Goal: Information Seeking & Learning: Learn about a topic

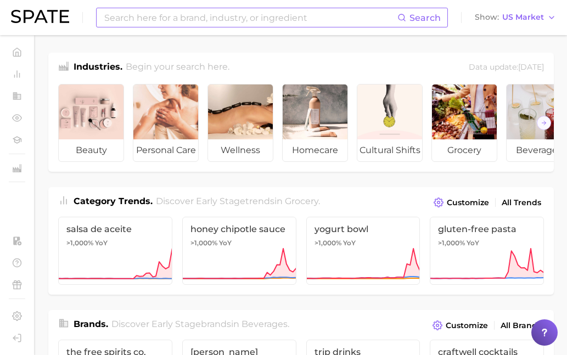
click at [123, 18] on input at bounding box center [250, 17] width 294 height 19
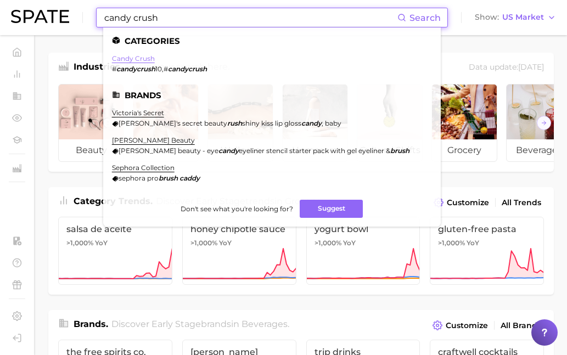
type input "candy crush"
click at [137, 59] on link "candy crush" at bounding box center [133, 58] width 43 height 8
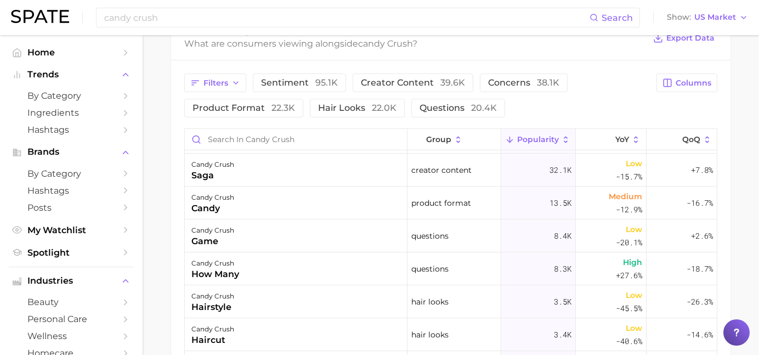
scroll to position [583, 0]
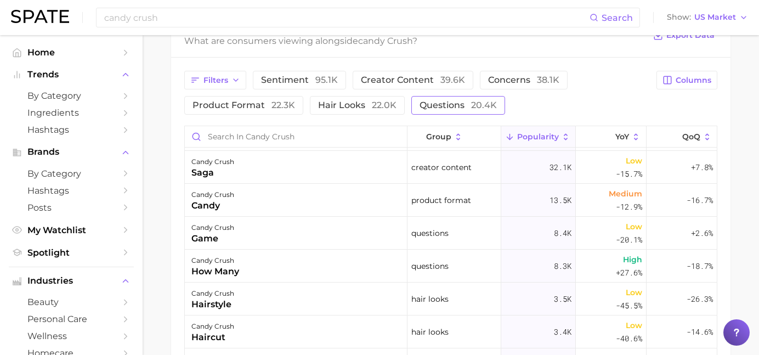
click at [484, 108] on span "20.4k" at bounding box center [484, 105] width 26 height 10
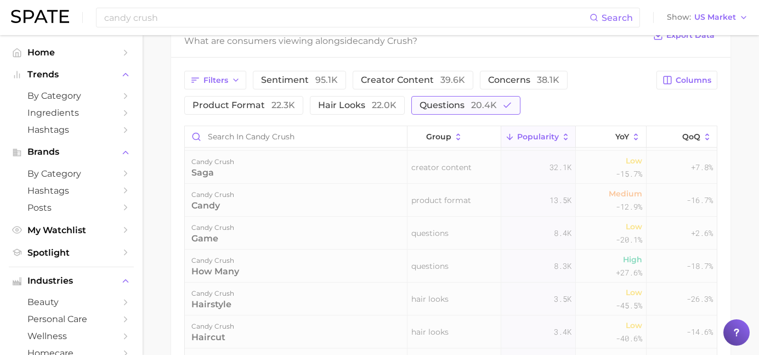
scroll to position [0, 0]
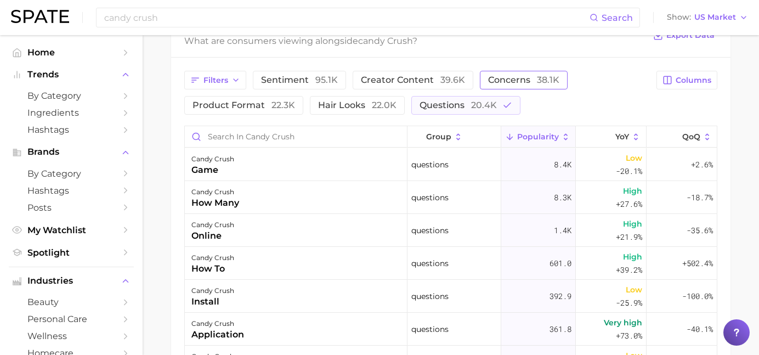
click at [537, 78] on span "38.1k" at bounding box center [548, 80] width 22 height 10
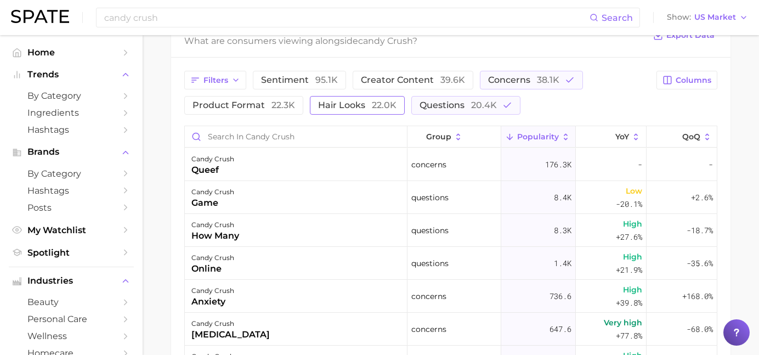
click at [374, 110] on span "22.0k" at bounding box center [384, 105] width 25 height 10
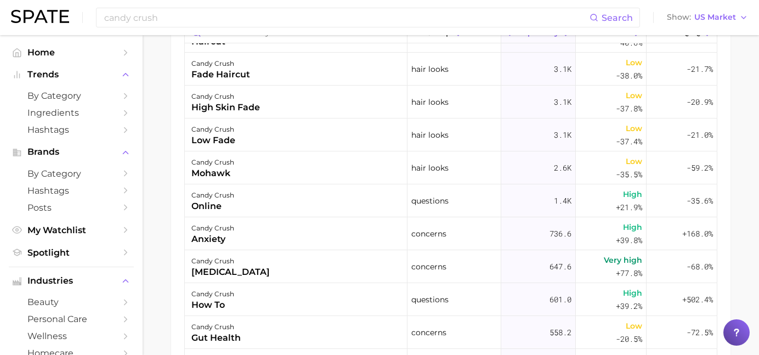
scroll to position [182, 0]
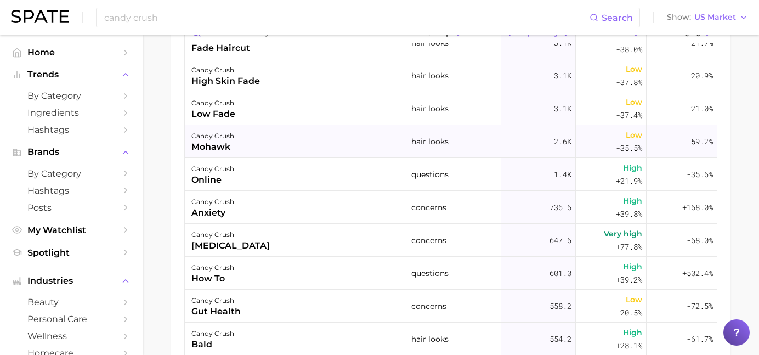
drag, startPoint x: 331, startPoint y: 148, endPoint x: 334, endPoint y: 156, distance: 8.7
click at [334, 156] on div "candy crush mohawk" at bounding box center [296, 141] width 223 height 33
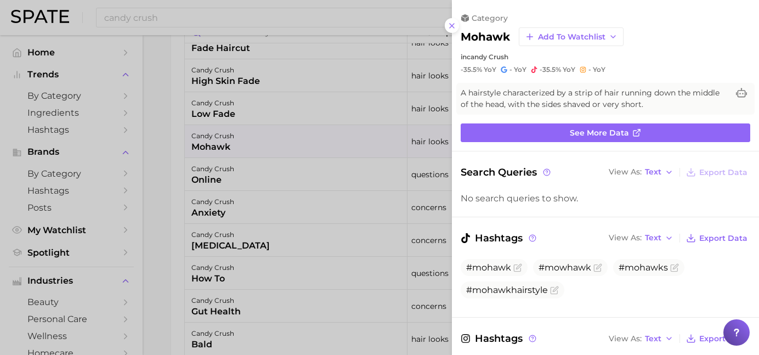
scroll to position [0, 0]
click at [345, 20] on div at bounding box center [379, 177] width 759 height 355
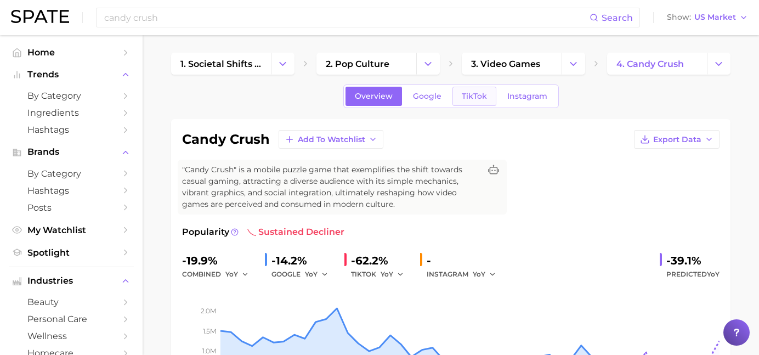
click at [463, 97] on span "TikTok" at bounding box center [474, 96] width 25 height 9
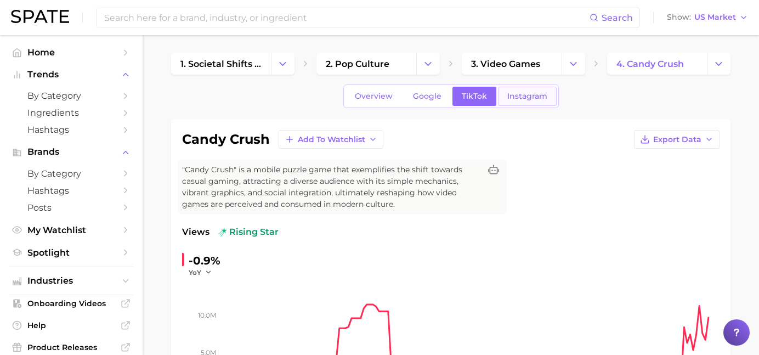
click at [526, 103] on link "Instagram" at bounding box center [527, 96] width 59 height 19
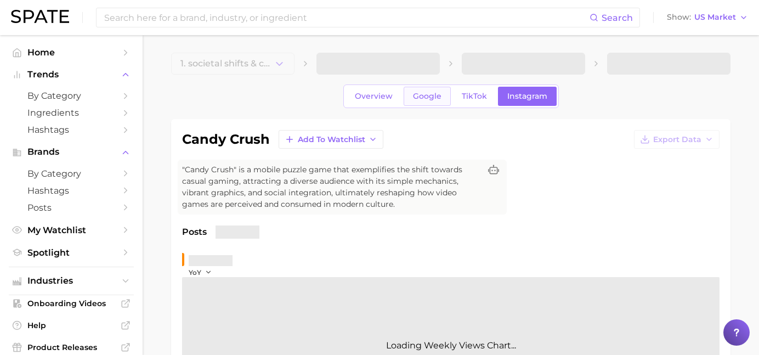
click at [430, 103] on link "Google" at bounding box center [427, 96] width 47 height 19
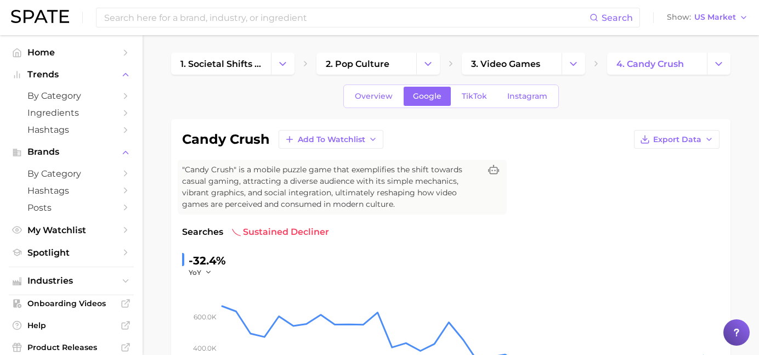
click at [235, 107] on div "Overview Google TikTok Instagram" at bounding box center [451, 96] width 560 height 24
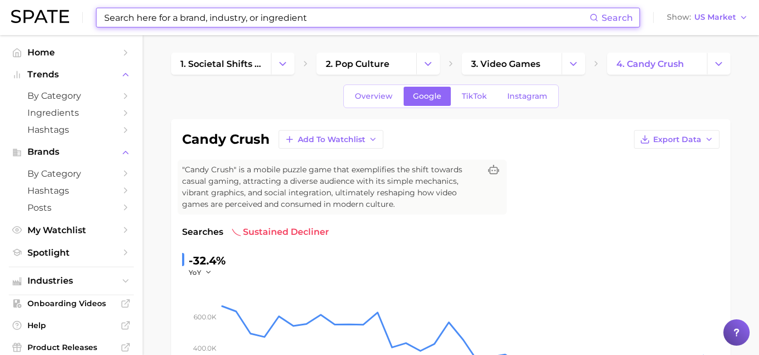
click at [545, 18] on input at bounding box center [346, 17] width 487 height 19
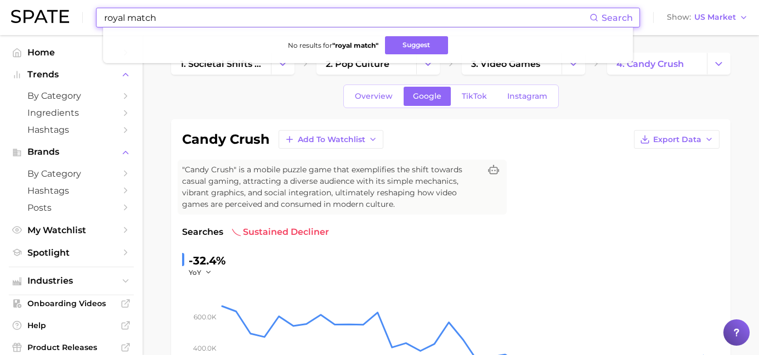
type input "royal match"
